Goal: Navigation & Orientation: Find specific page/section

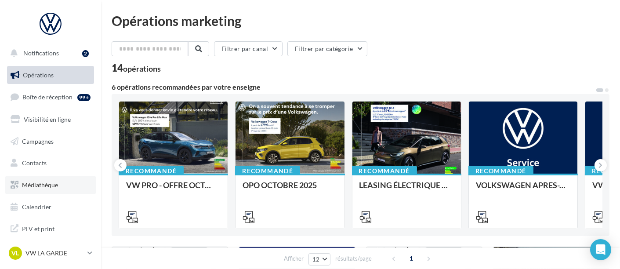
click at [55, 188] on span "Médiathèque" at bounding box center [40, 184] width 36 height 7
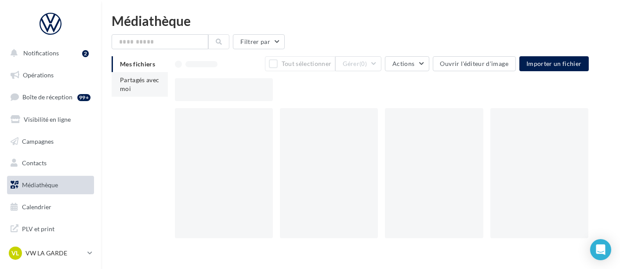
click at [137, 85] on li "Partagés avec moi" at bounding box center [140, 84] width 56 height 25
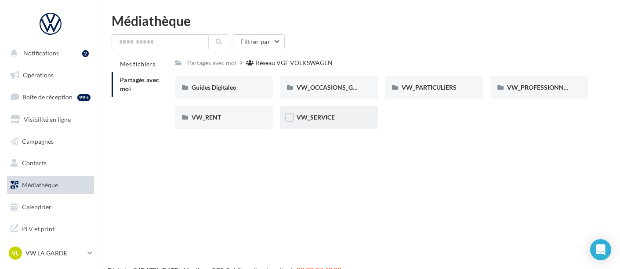
click at [344, 123] on div "VW_SERVICE" at bounding box center [329, 117] width 98 height 23
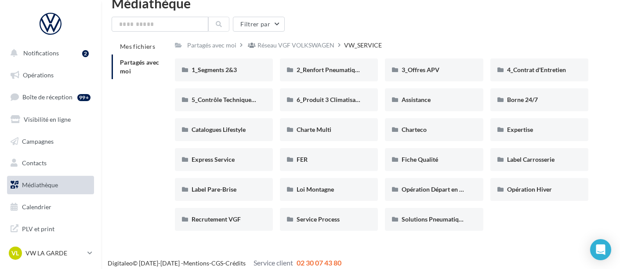
scroll to position [18, 0]
click at [523, 194] on div "Opération Hiver" at bounding box center [540, 188] width 98 height 23
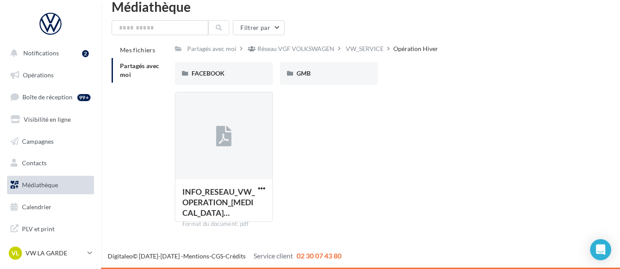
scroll to position [14, 0]
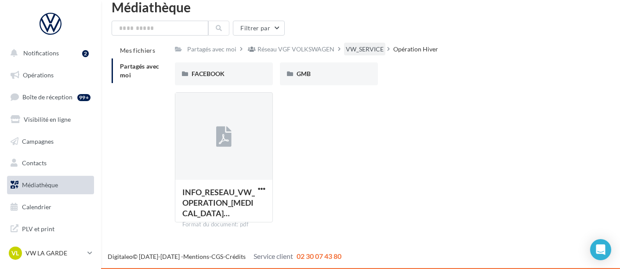
click at [368, 48] on div "VW_SERVICE" at bounding box center [365, 49] width 38 height 9
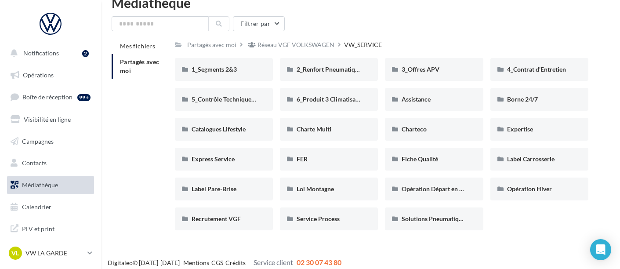
scroll to position [18, 0]
click at [527, 129] on span "Expertise" at bounding box center [520, 128] width 26 height 7
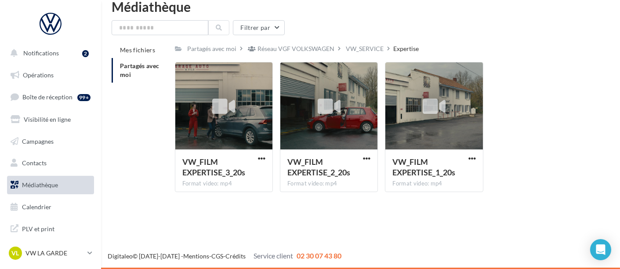
scroll to position [14, 0]
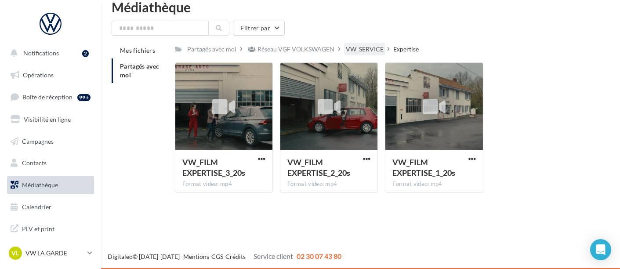
click at [358, 54] on div "VW_SERVICE" at bounding box center [364, 49] width 41 height 13
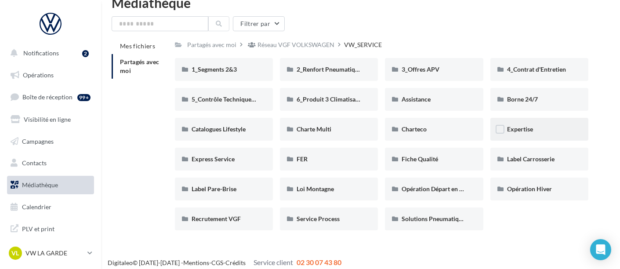
scroll to position [18, 0]
click at [545, 189] on span "Opération Hiver" at bounding box center [529, 188] width 45 height 7
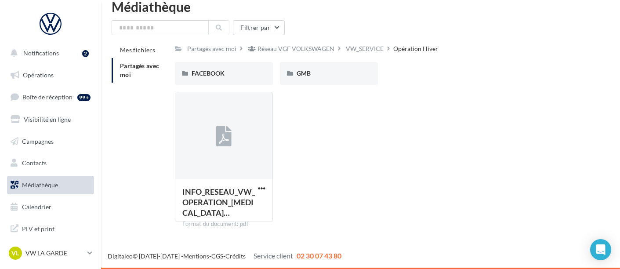
scroll to position [14, 0]
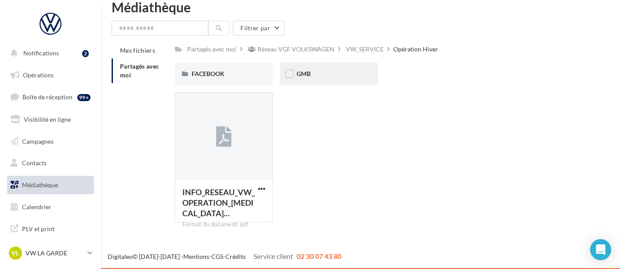
click at [321, 82] on div "GMB" at bounding box center [329, 73] width 98 height 23
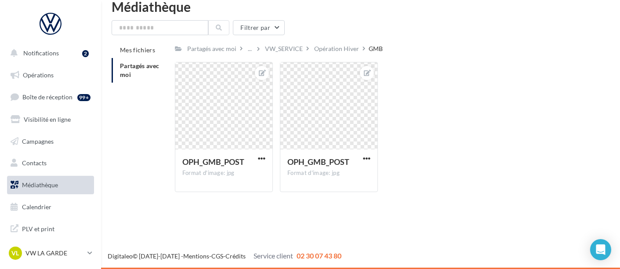
scroll to position [14, 0]
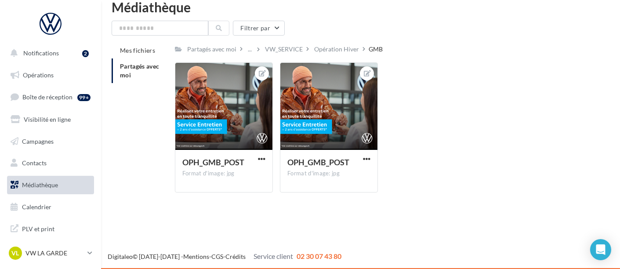
click at [43, 64] on ul "Opérations Boîte de réception 99+ Visibilité en ligne Campagnes Contacts Médiat…" at bounding box center [51, 140] width 94 height 157
click at [46, 55] on span "Notifications" at bounding box center [41, 52] width 36 height 7
